Goal: Task Accomplishment & Management: Use online tool/utility

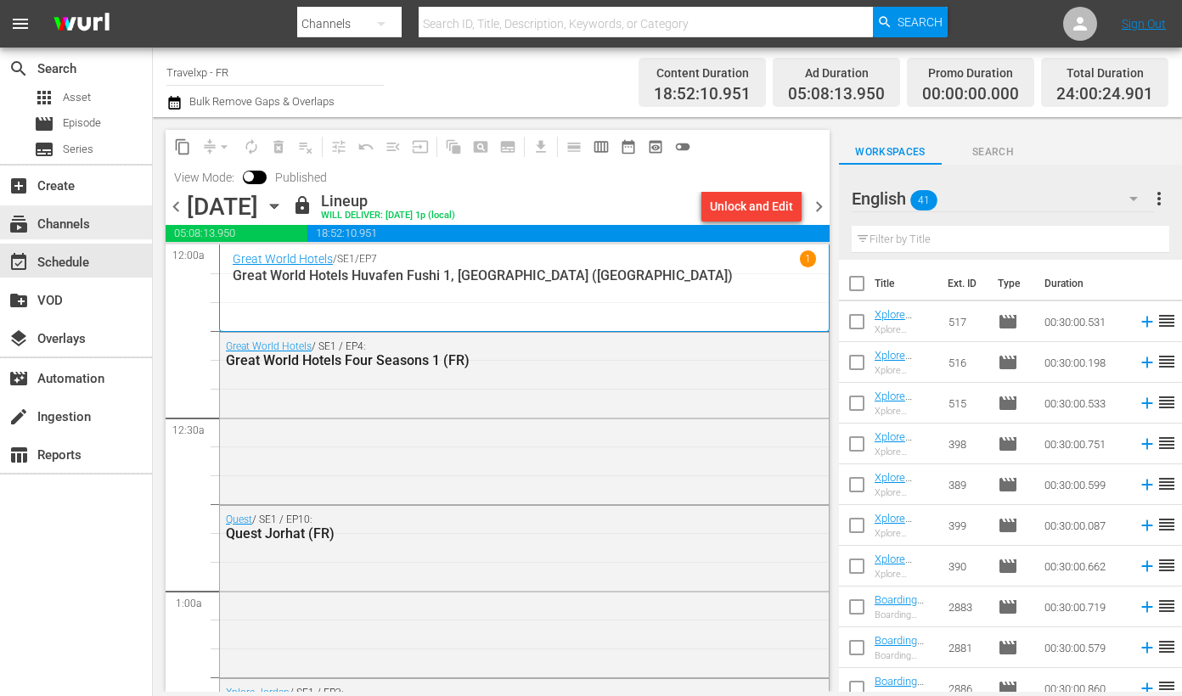
click at [124, 228] on div "subscriptions Channels" at bounding box center [76, 223] width 152 height 34
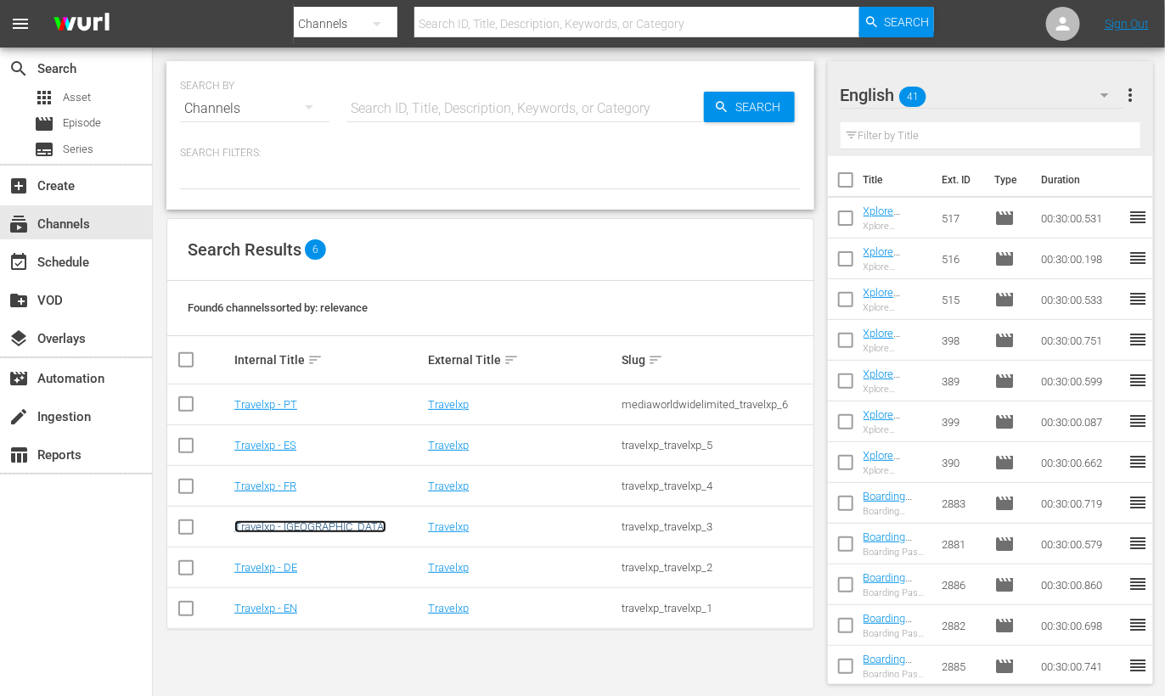
click at [288, 526] on link "Travelxp - [GEOGRAPHIC_DATA]" at bounding box center [310, 527] width 152 height 13
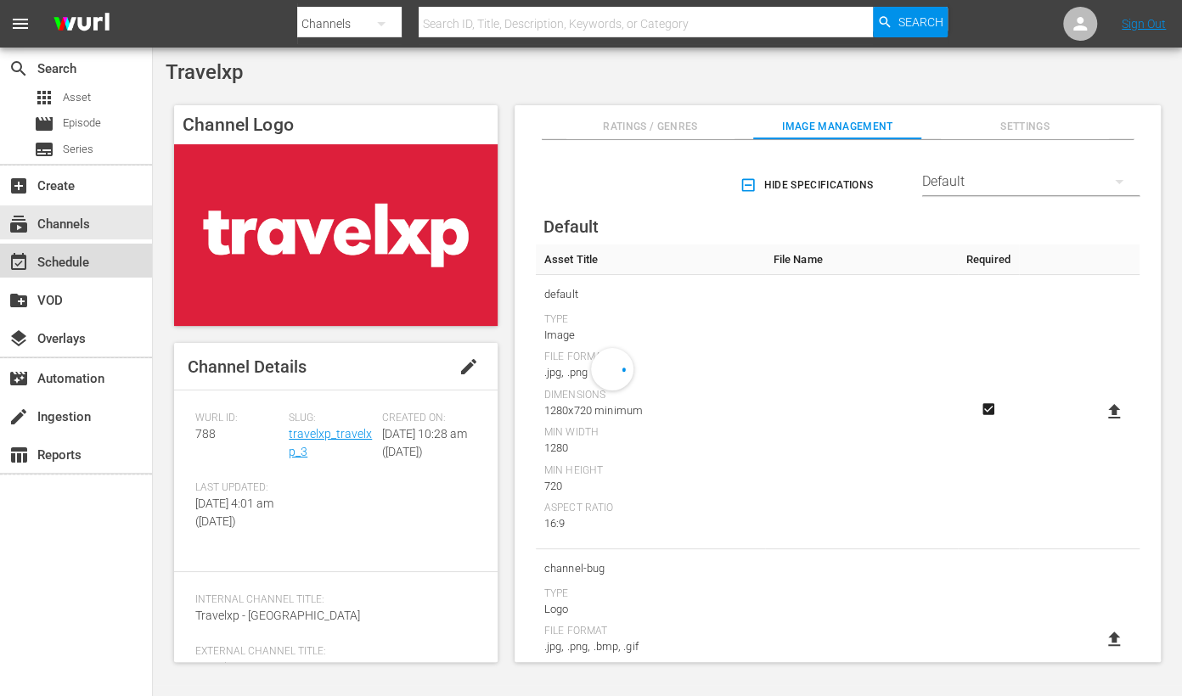
click at [66, 250] on div "event_available Schedule" at bounding box center [76, 261] width 152 height 34
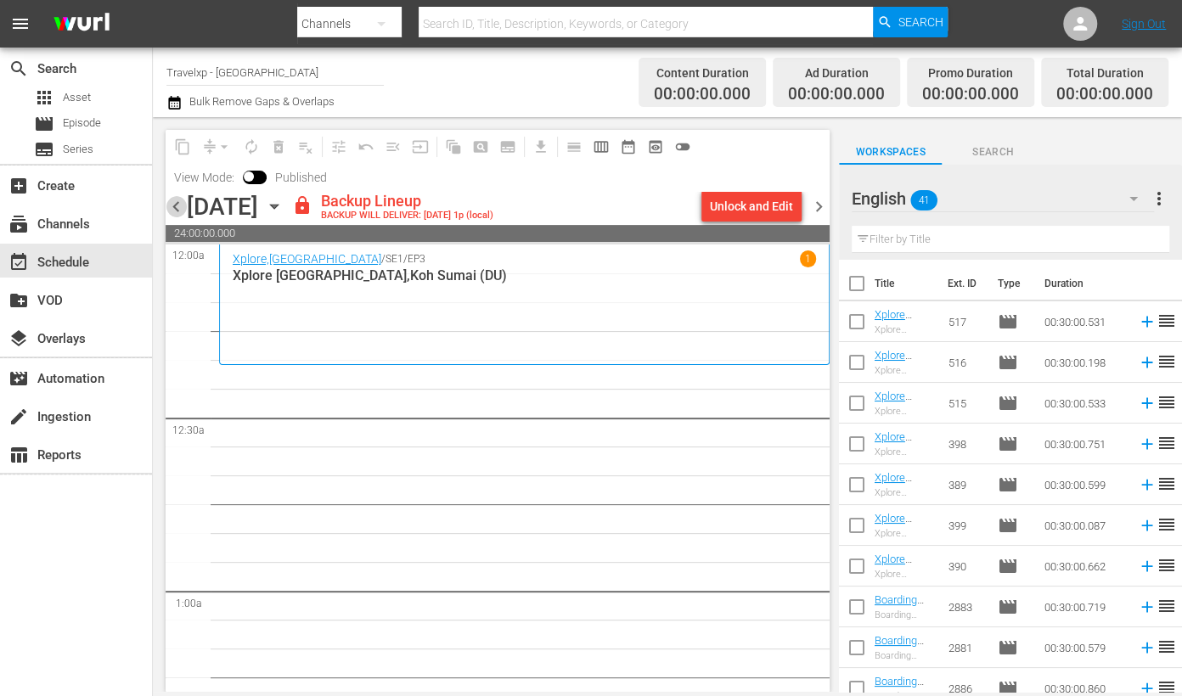
click at [175, 206] on span "chevron_left" at bounding box center [176, 206] width 21 height 21
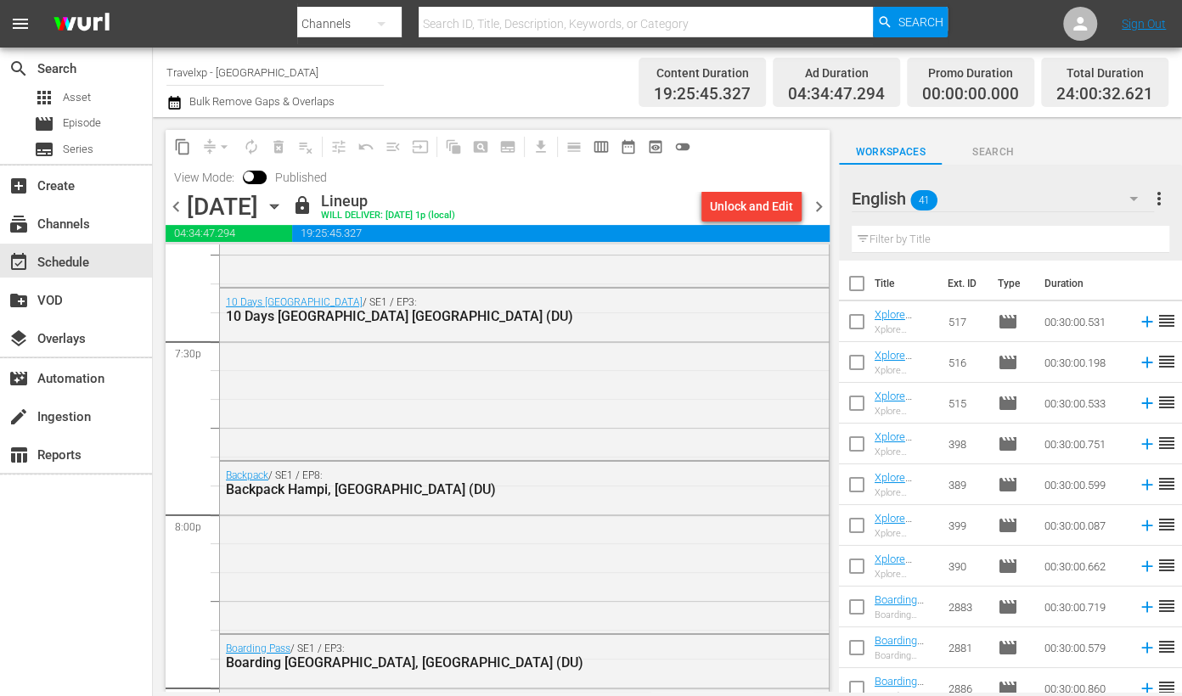
scroll to position [6687, 0]
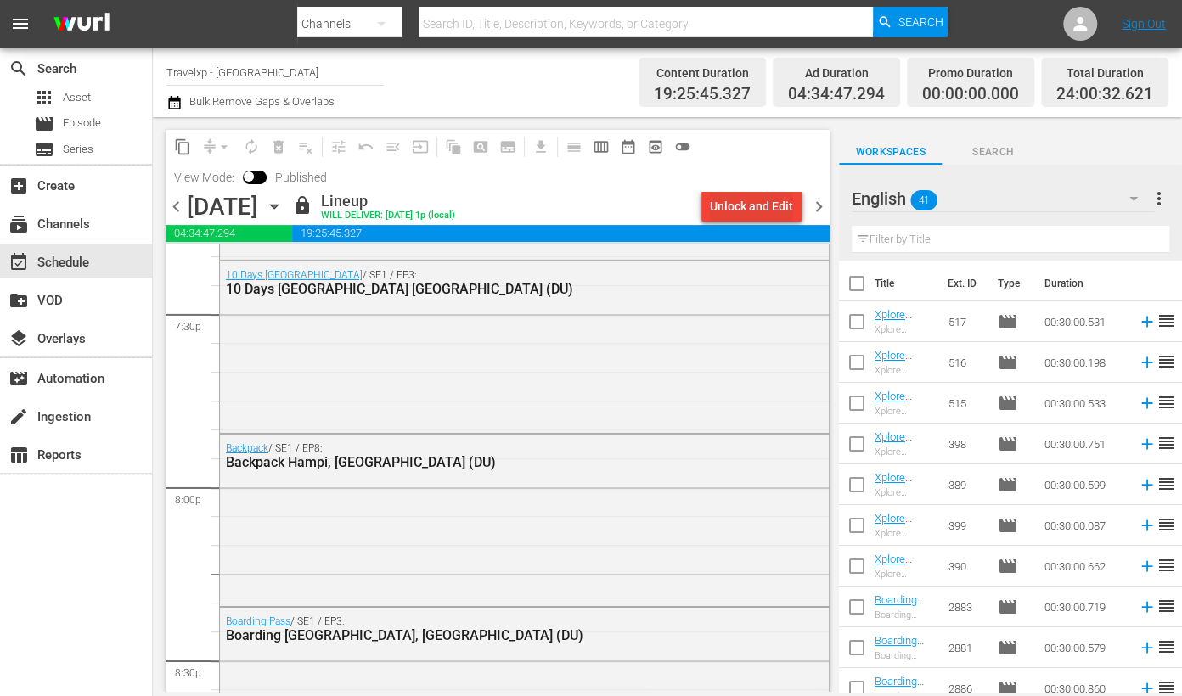
click at [746, 213] on div "Unlock and Edit" at bounding box center [751, 206] width 83 height 31
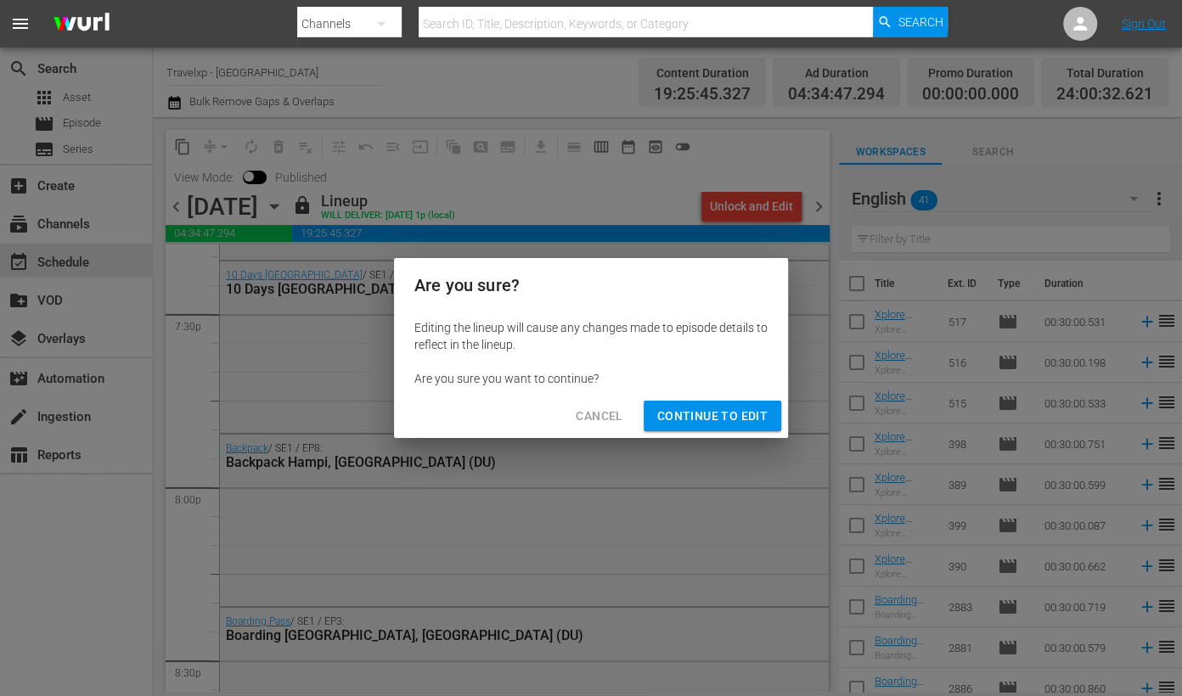
click at [713, 414] on span "Continue to Edit" at bounding box center [712, 416] width 110 height 21
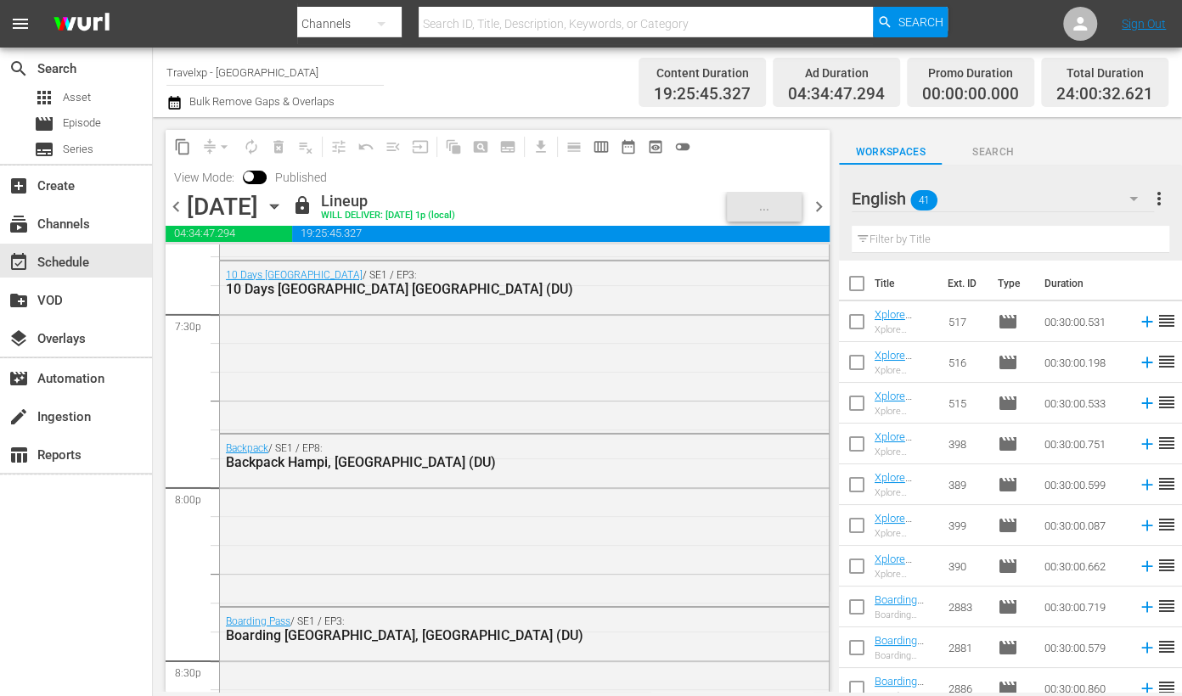
click at [1129, 194] on icon "button" at bounding box center [1134, 199] width 20 height 20
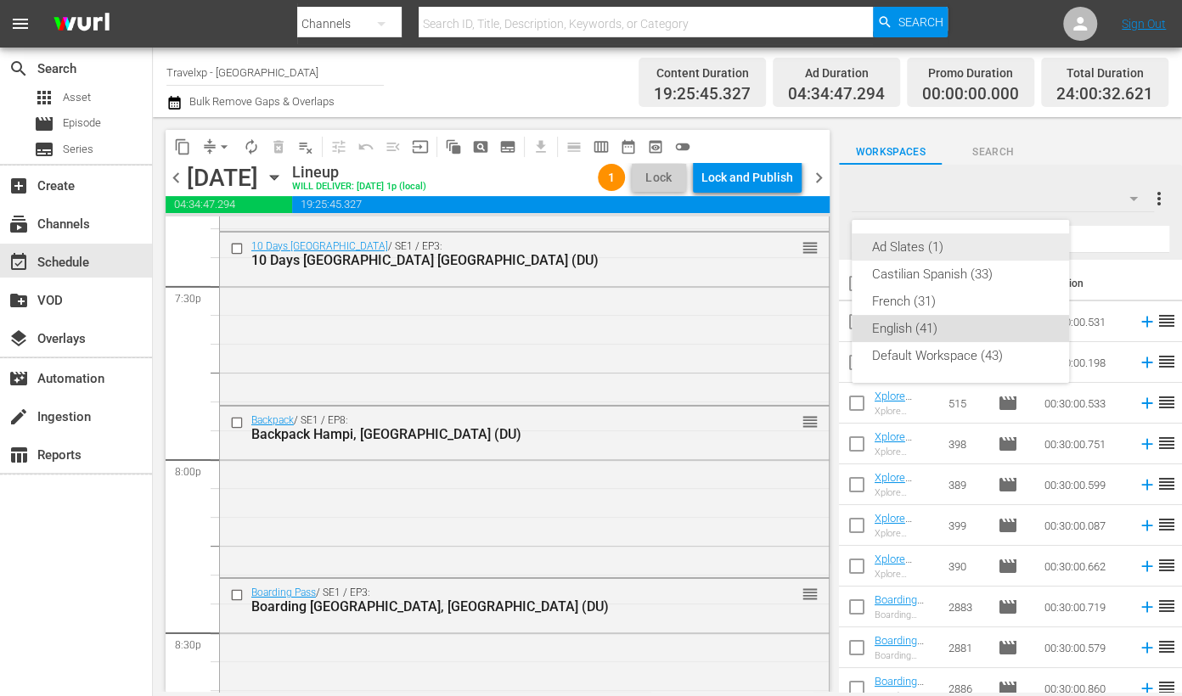
click at [938, 239] on div "Ad Slates (1)" at bounding box center [960, 247] width 177 height 27
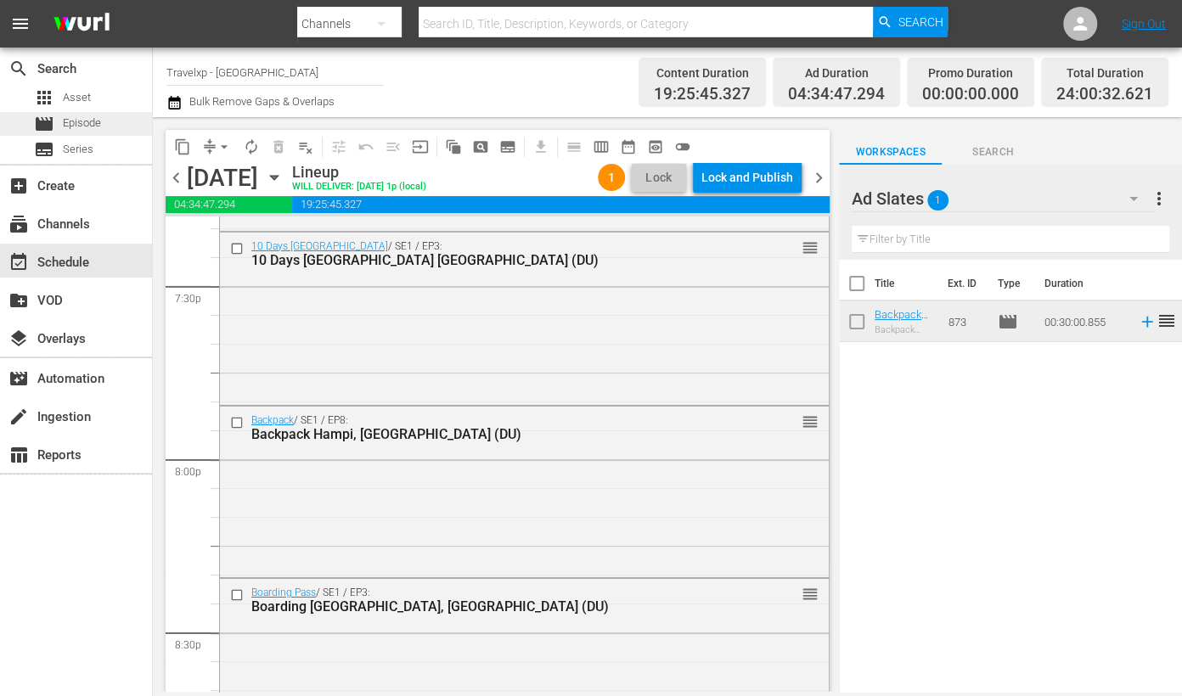
click at [112, 127] on div "movie Episode" at bounding box center [76, 124] width 152 height 24
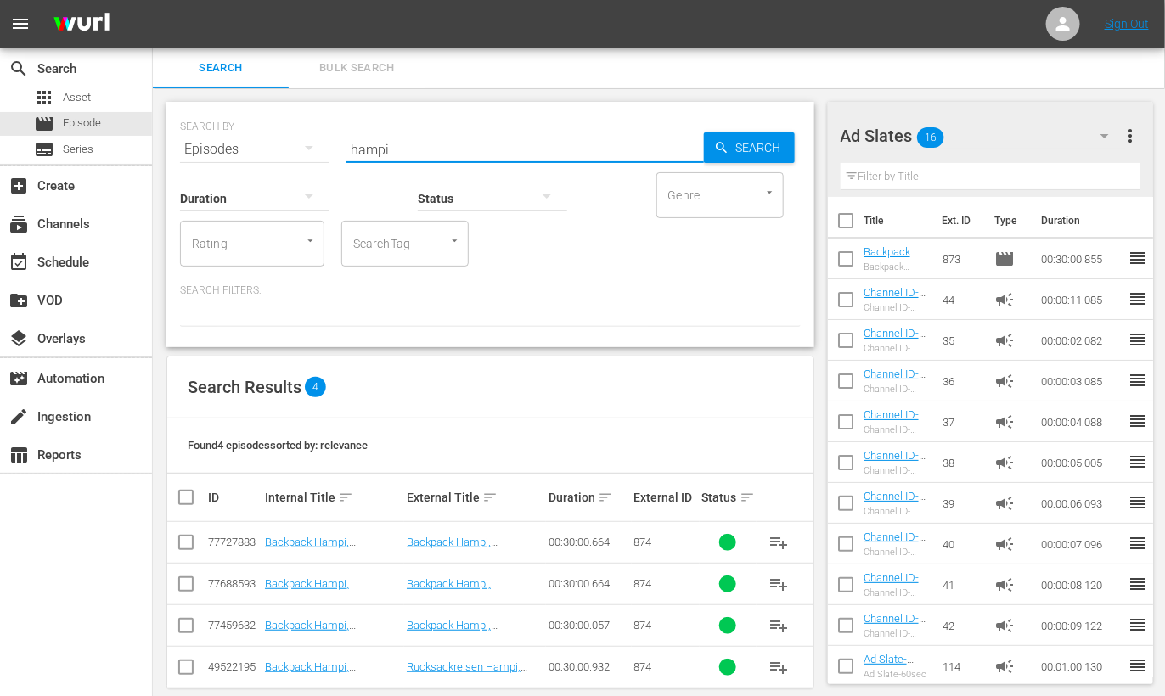
drag, startPoint x: 420, startPoint y: 146, endPoint x: 176, endPoint y: 127, distance: 245.4
click at [176, 127] on div "SEARCH BY Search By Episodes Search ID, Title, Description, Keywords, or Catego…" at bounding box center [490, 224] width 648 height 245
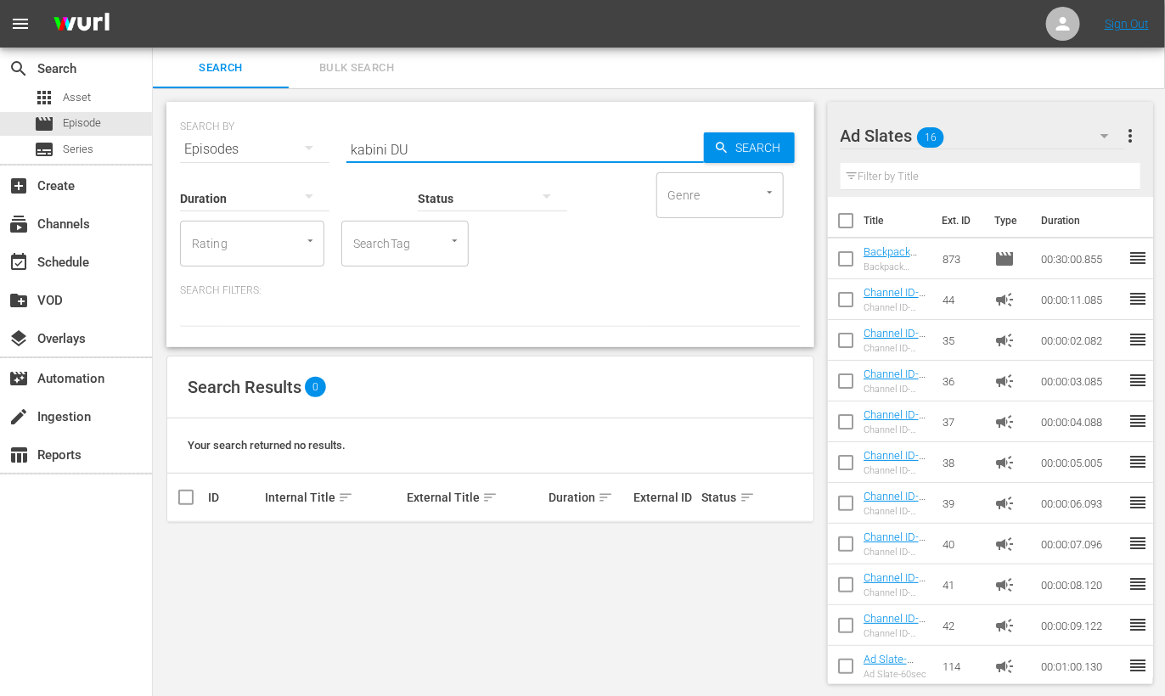
type input "kabini DU"
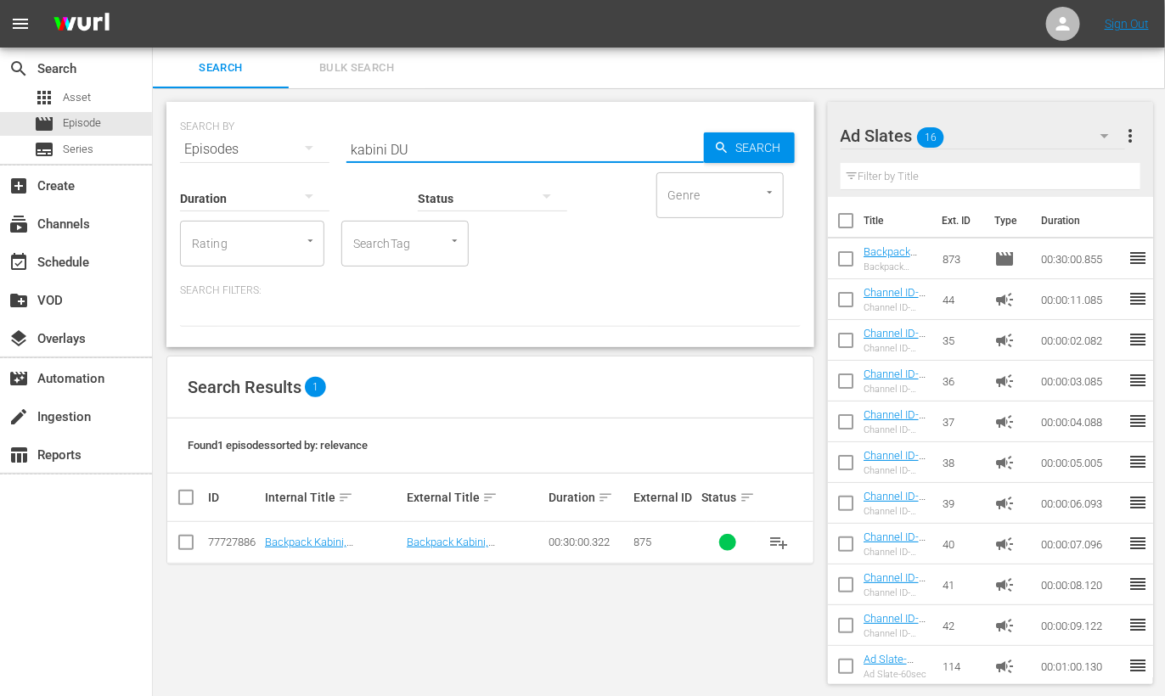
click at [190, 543] on input "checkbox" at bounding box center [186, 546] width 20 height 20
checkbox input "true"
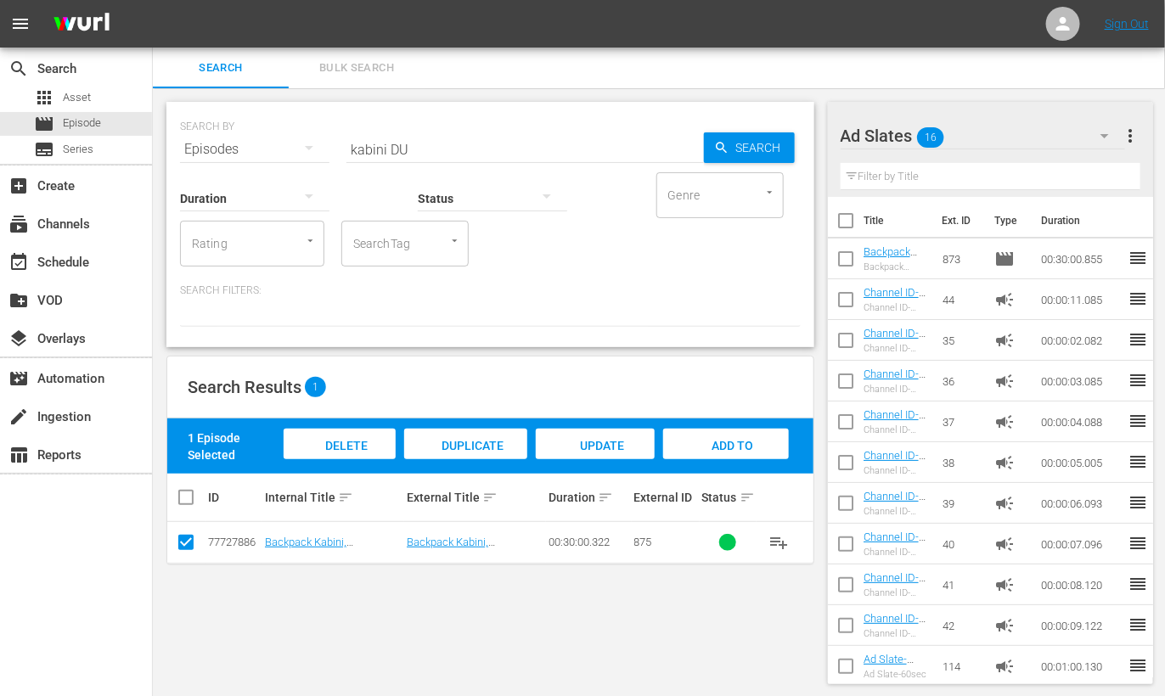
click at [764, 434] on div "Add to Workspace" at bounding box center [725, 461] width 125 height 64
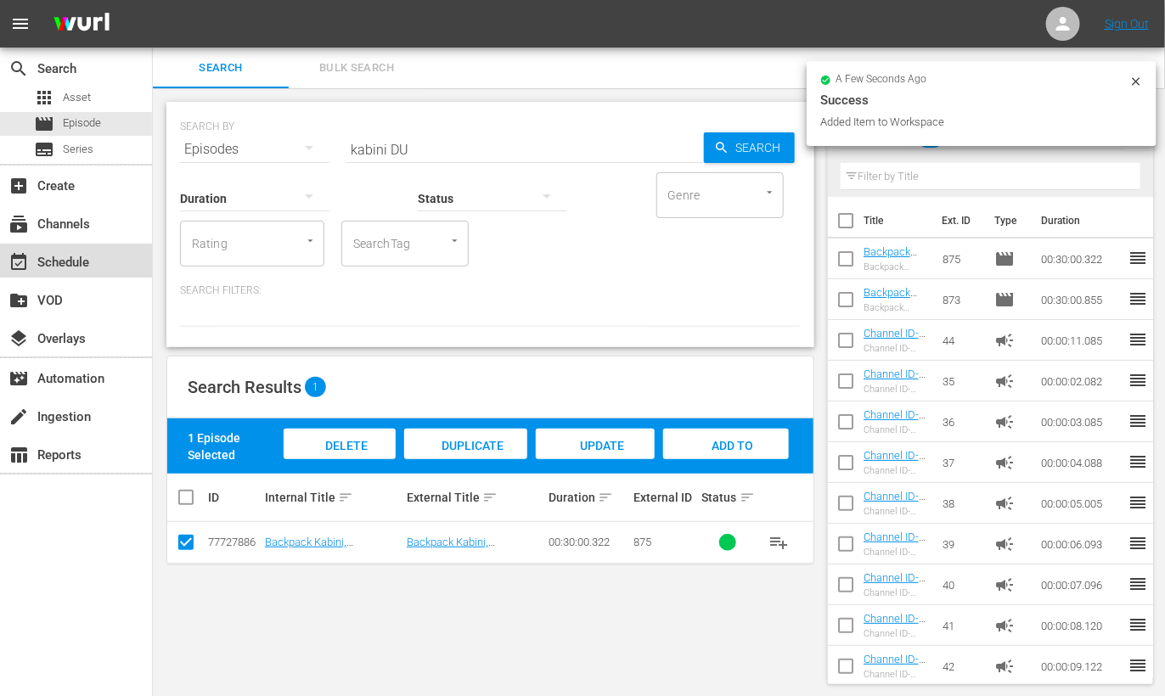
click at [72, 265] on div "event_available Schedule" at bounding box center [47, 259] width 95 height 15
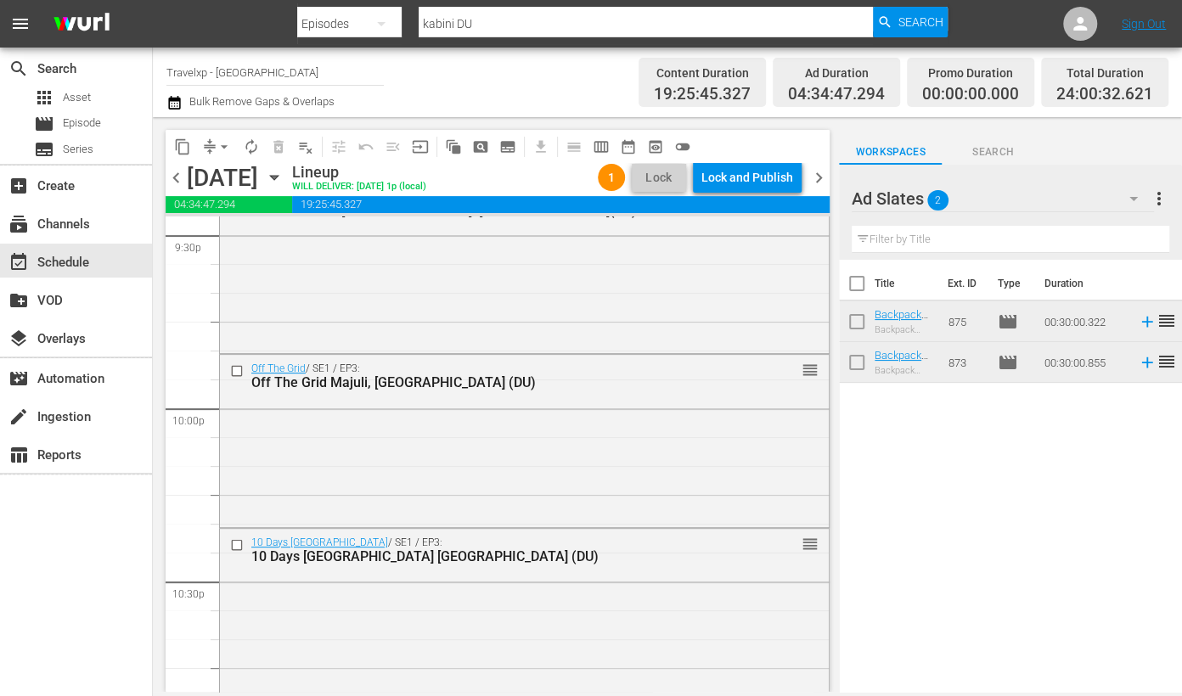
scroll to position [7749, 0]
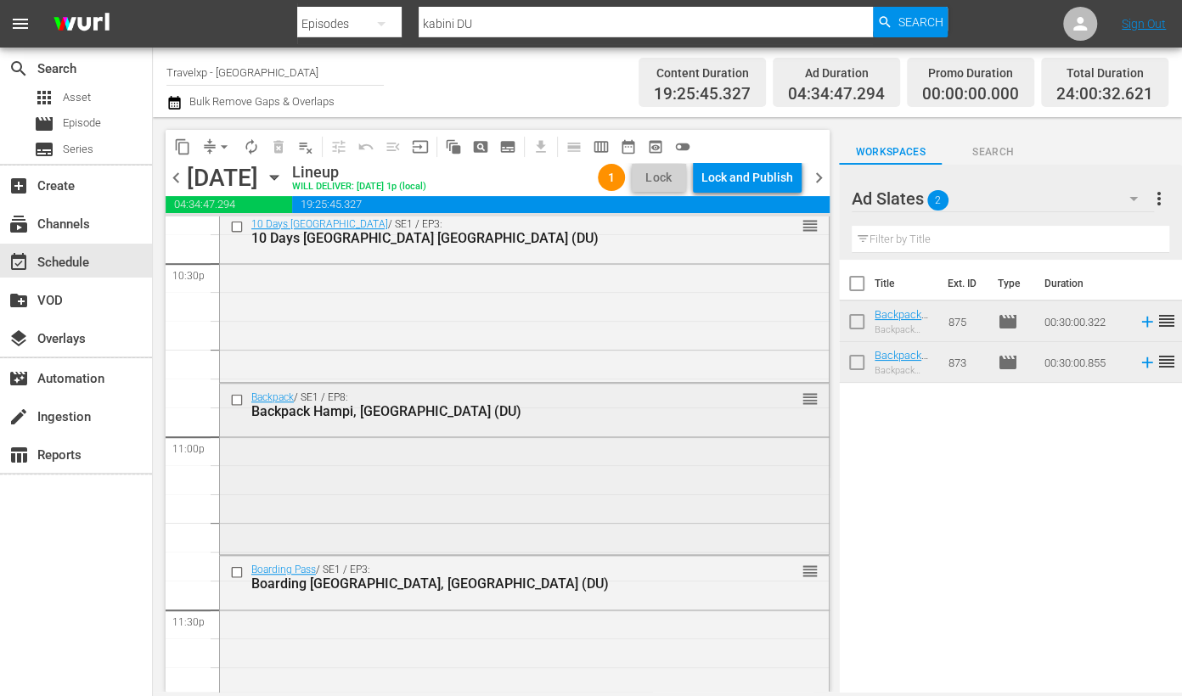
click at [499, 402] on div "Backpack / SE1 / EP8: Backpack Hampi, [GEOGRAPHIC_DATA] (DU)" at bounding box center [494, 406] width 487 height 28
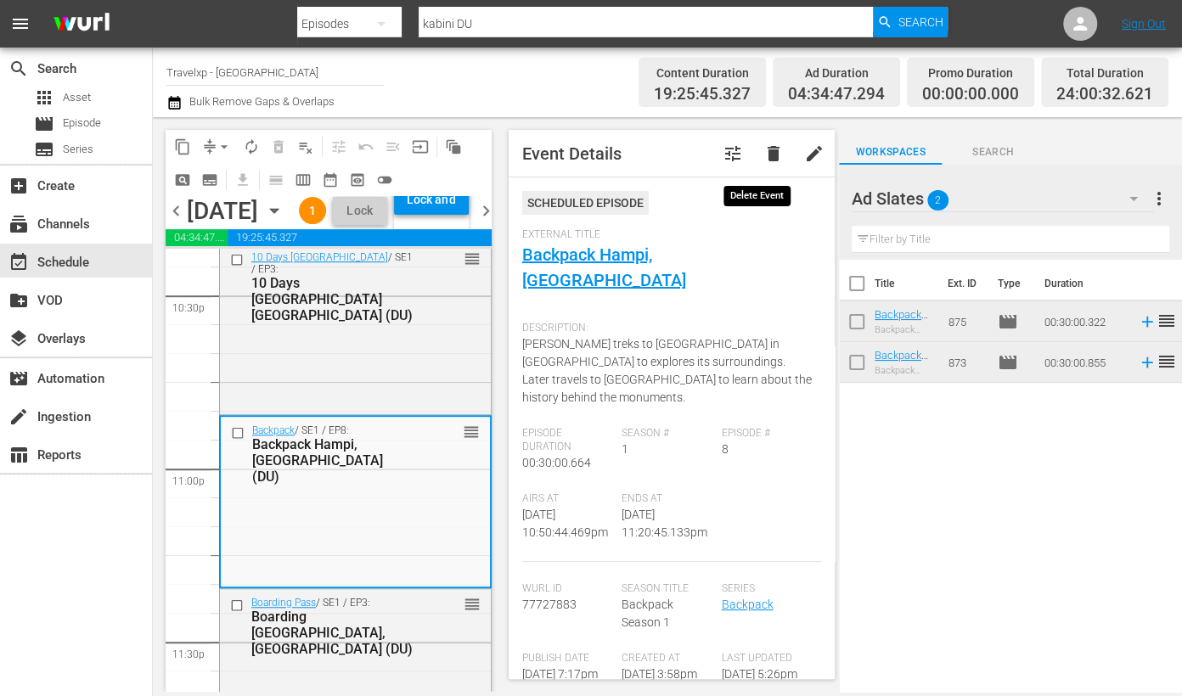
click at [763, 153] on span "delete" at bounding box center [773, 154] width 20 height 20
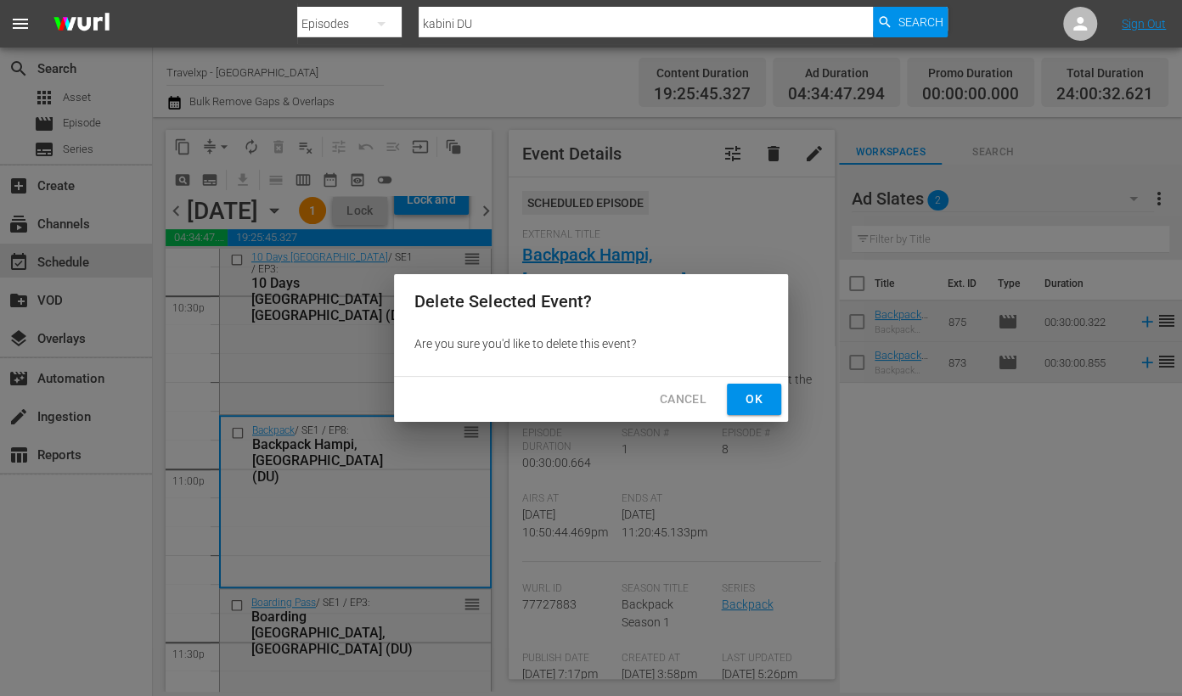
click at [754, 398] on span "Ok" at bounding box center [754, 399] width 27 height 21
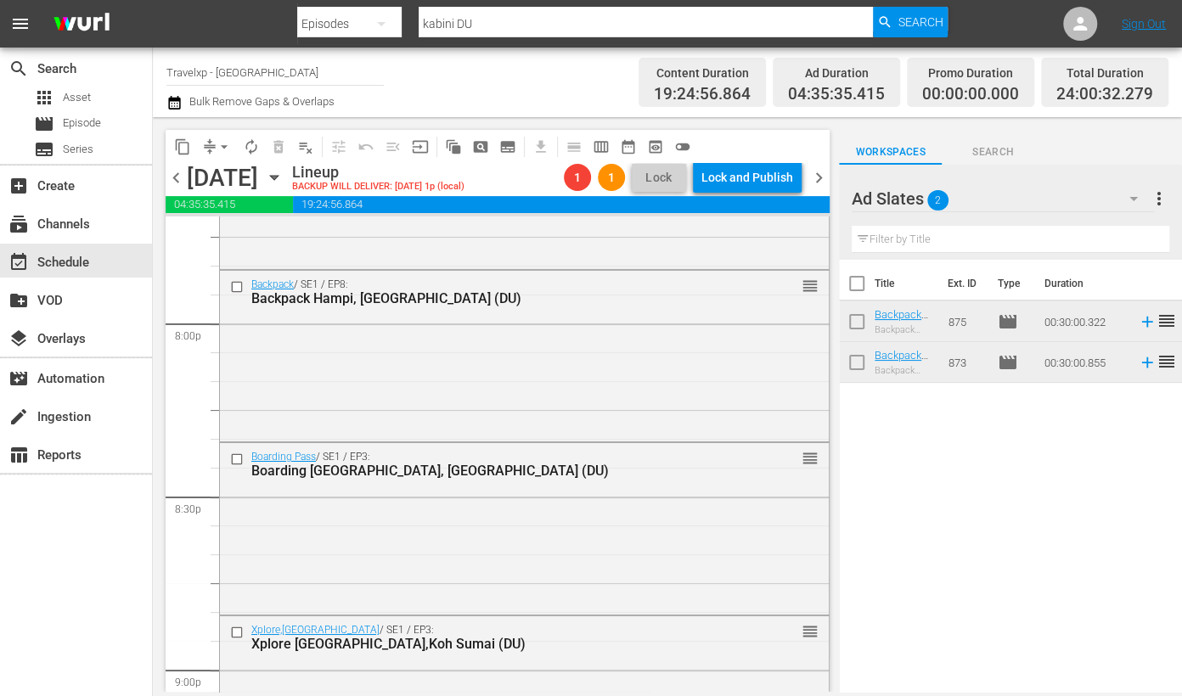
scroll to position [6791, 0]
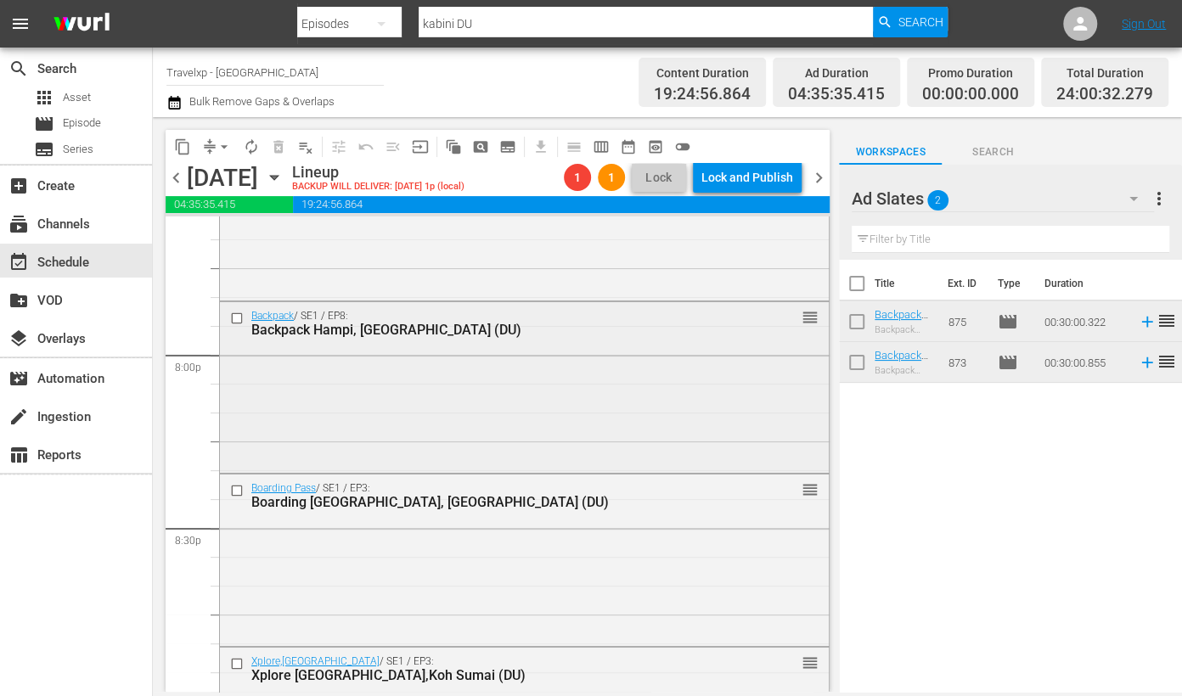
click at [606, 323] on div "Backpack Hampi, [GEOGRAPHIC_DATA] (DU)" at bounding box center [494, 330] width 487 height 16
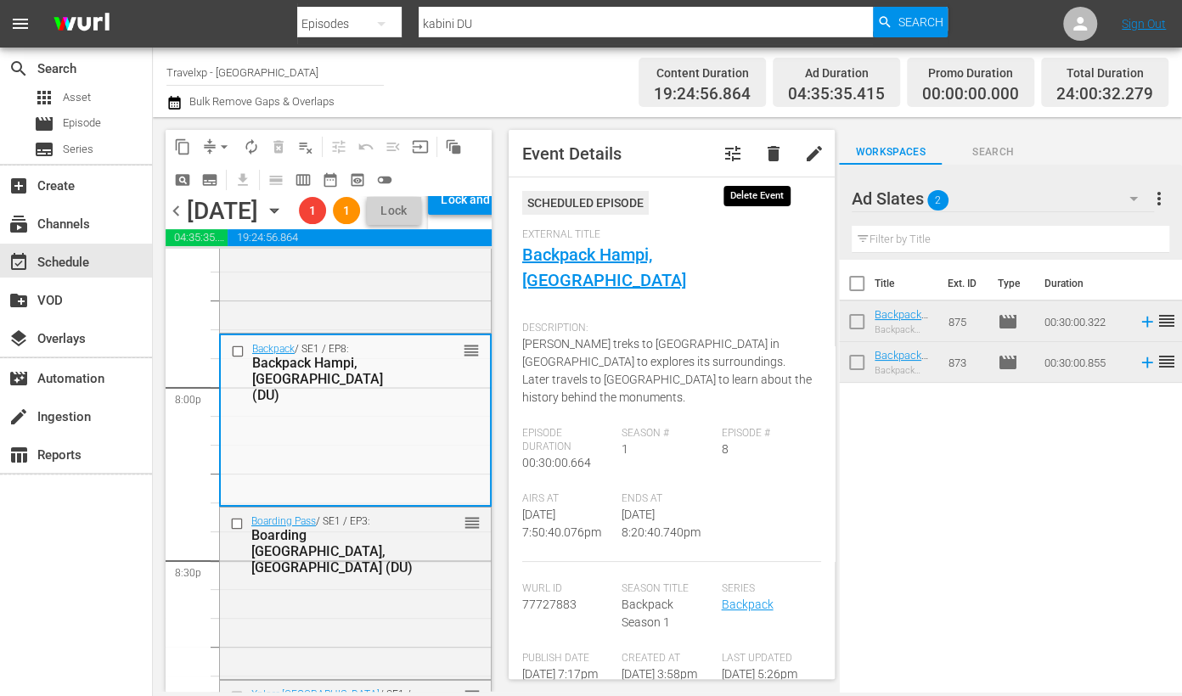
click at [763, 161] on span "delete" at bounding box center [773, 154] width 20 height 20
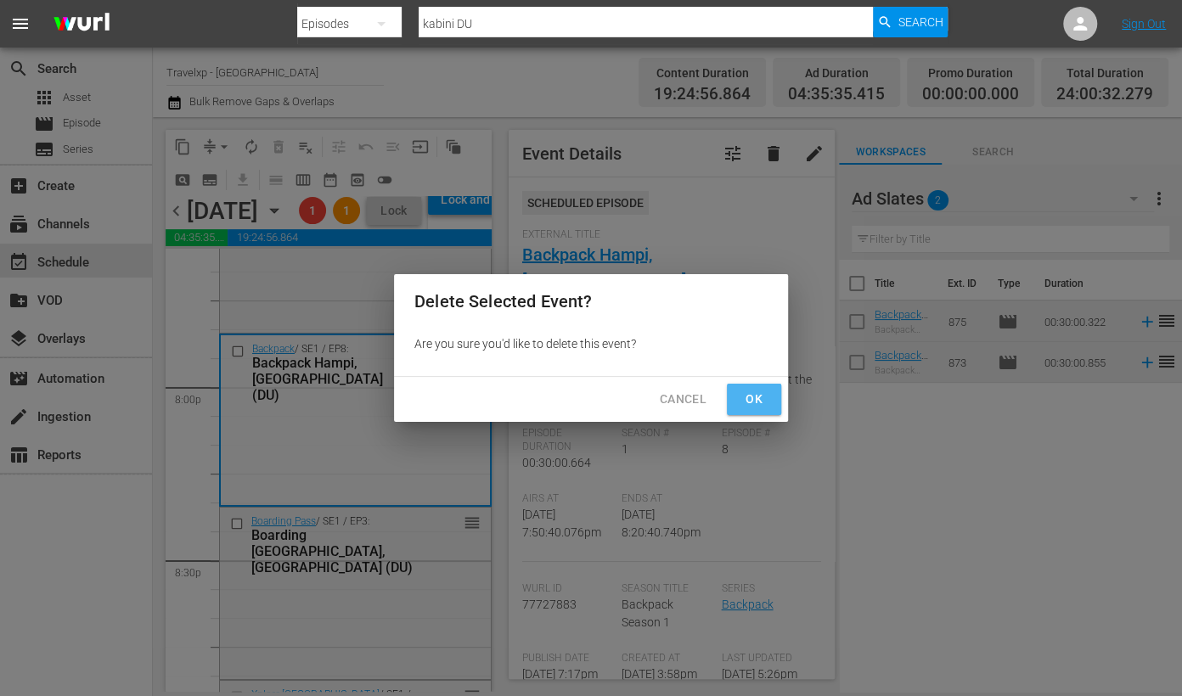
click at [760, 395] on span "Ok" at bounding box center [754, 399] width 27 height 21
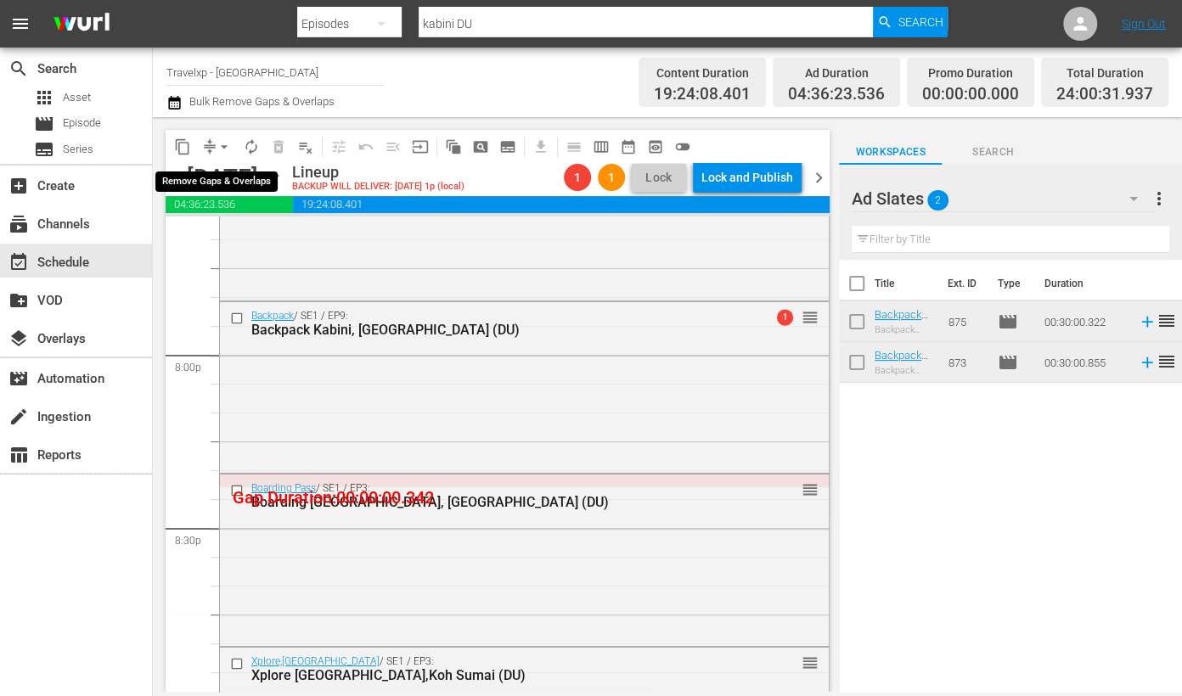
click at [221, 146] on span "arrow_drop_down" at bounding box center [224, 146] width 17 height 17
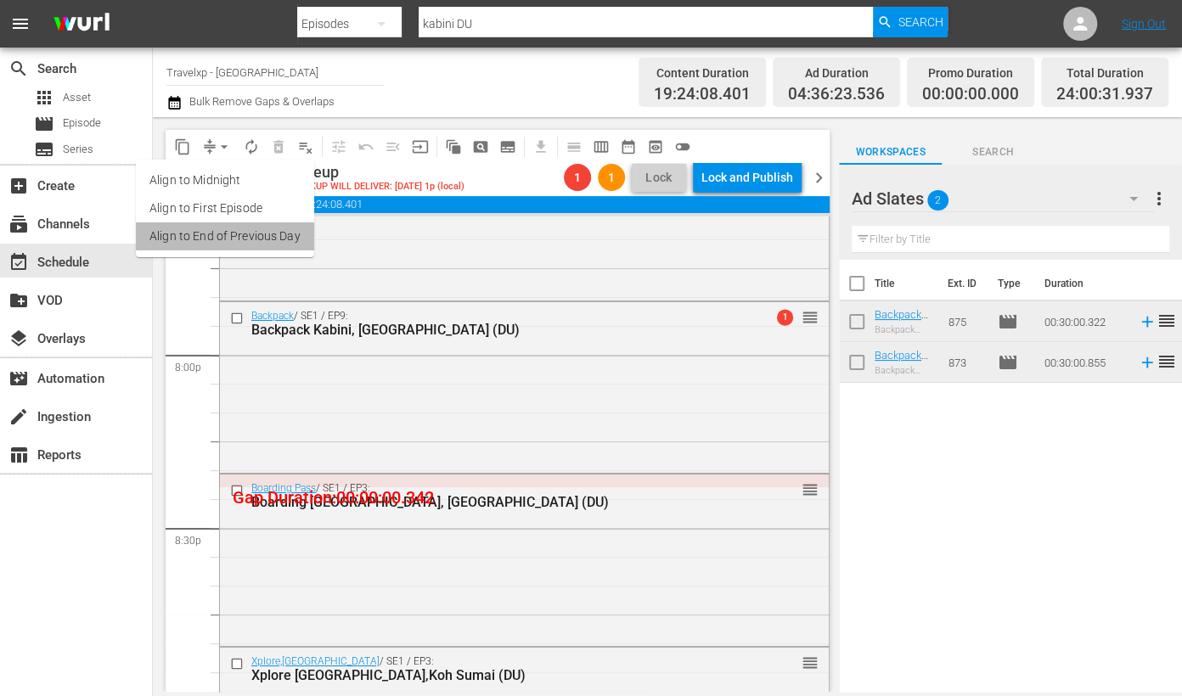
click at [235, 246] on li "Align to End of Previous Day" at bounding box center [225, 237] width 178 height 28
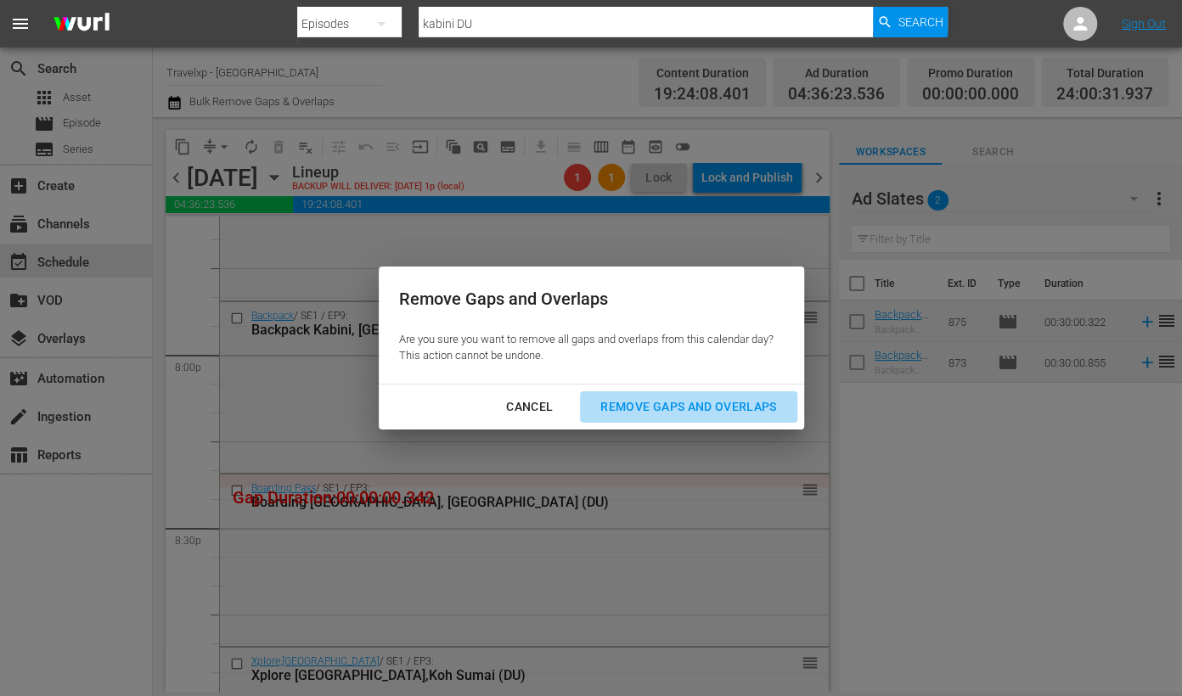
click at [700, 404] on div "Remove Gaps and Overlaps" at bounding box center [688, 407] width 203 height 21
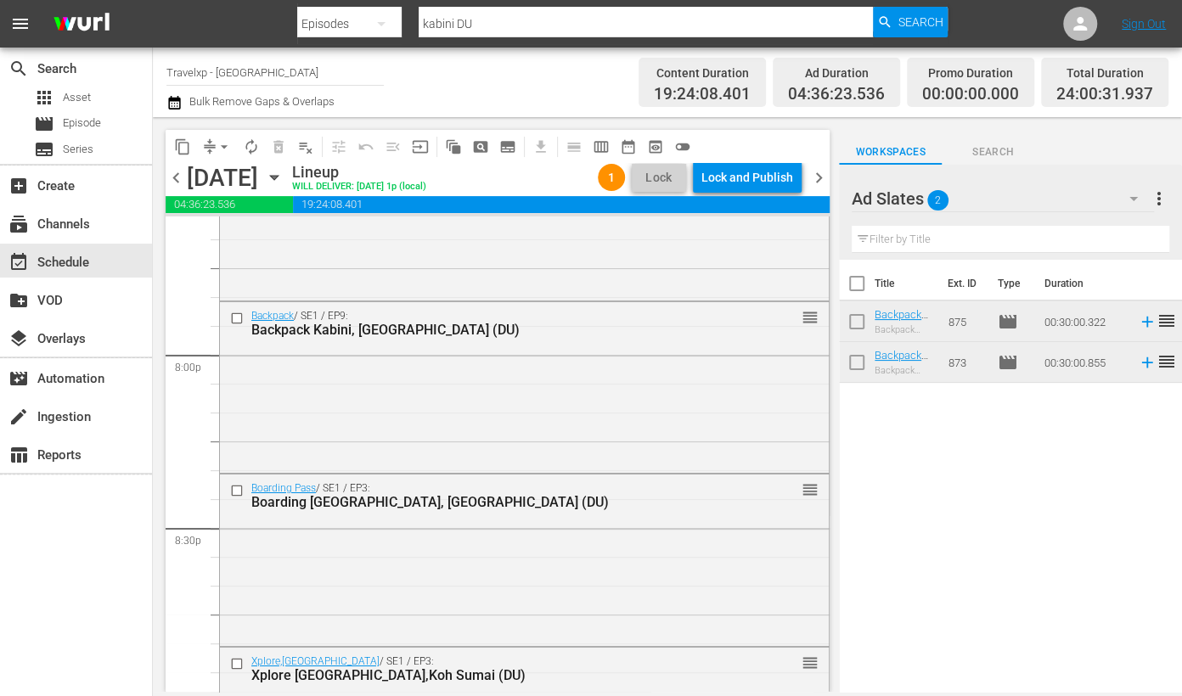
scroll to position [7959, 0]
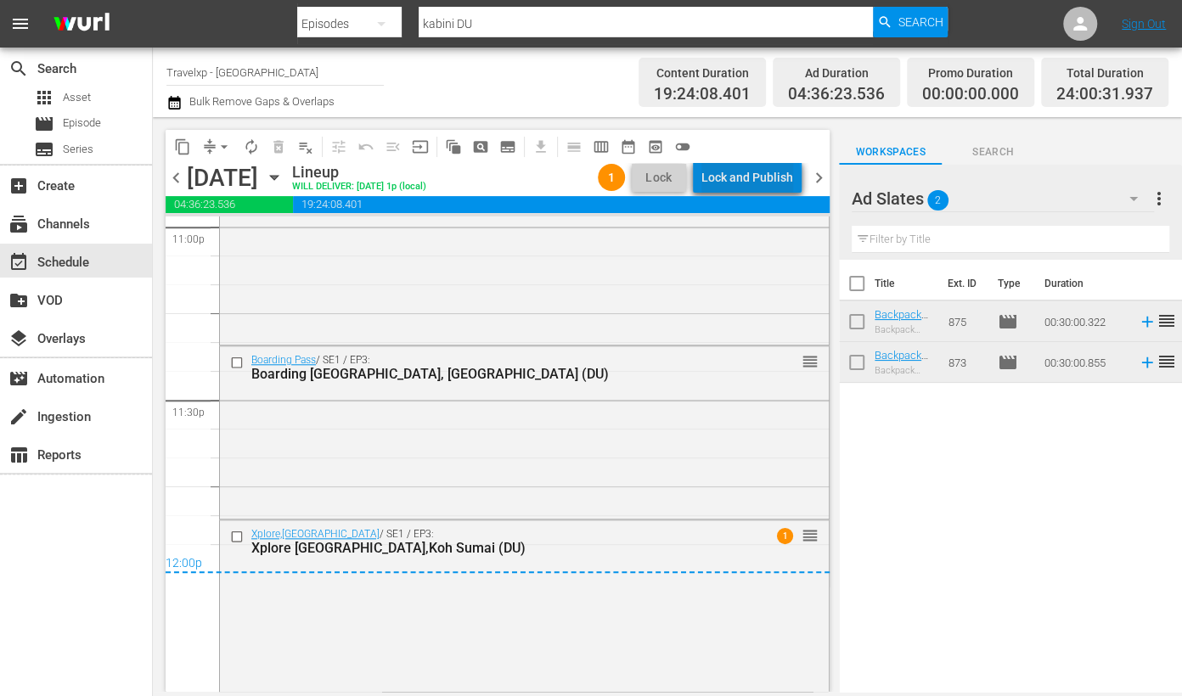
click at [755, 180] on div "Lock and Publish" at bounding box center [747, 177] width 92 height 31
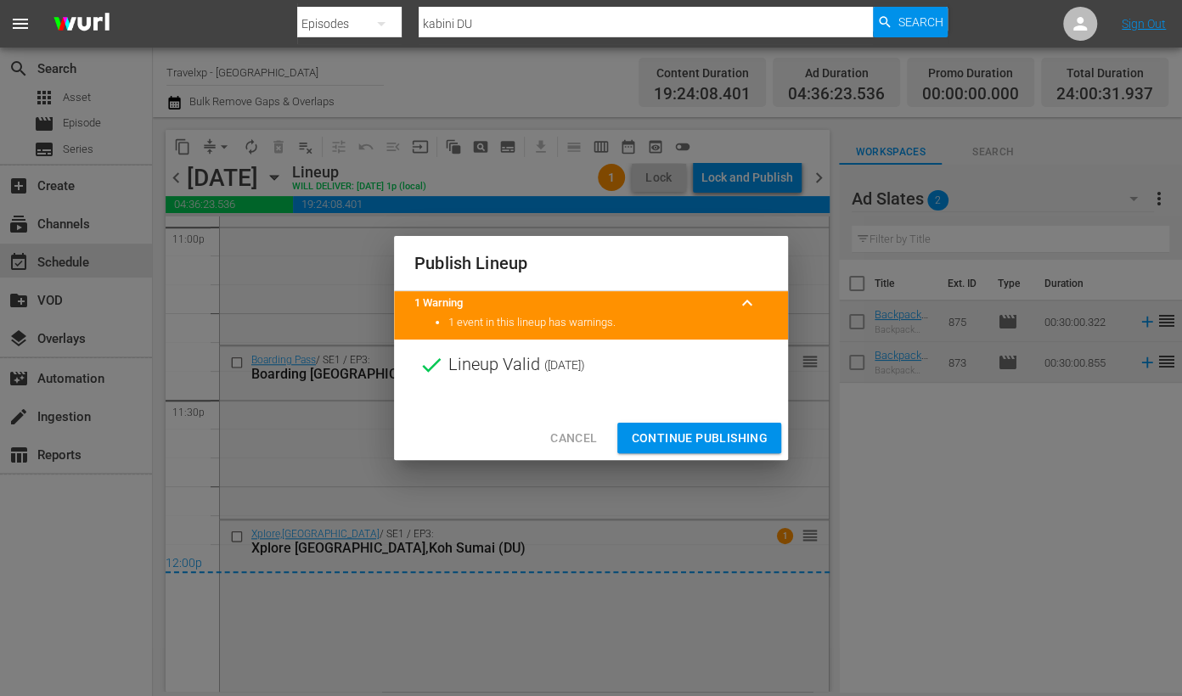
click at [724, 431] on span "Continue Publishing" at bounding box center [699, 438] width 137 height 21
